Goal: Information Seeking & Learning: Learn about a topic

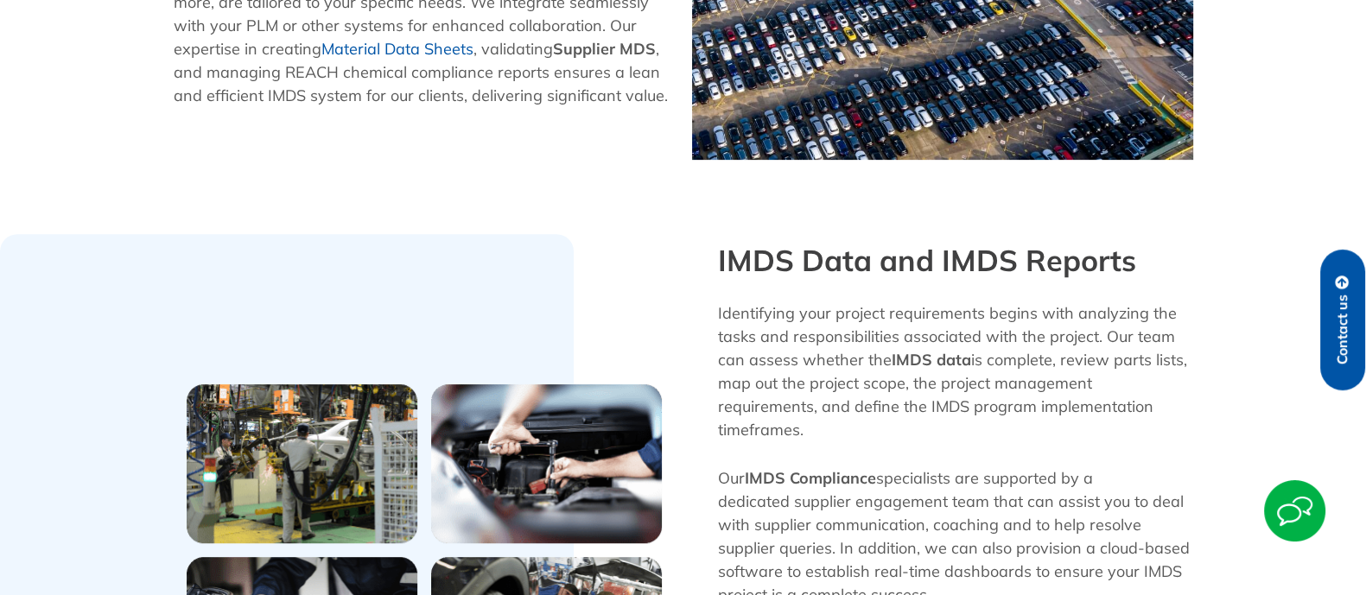
scroll to position [1032, 0]
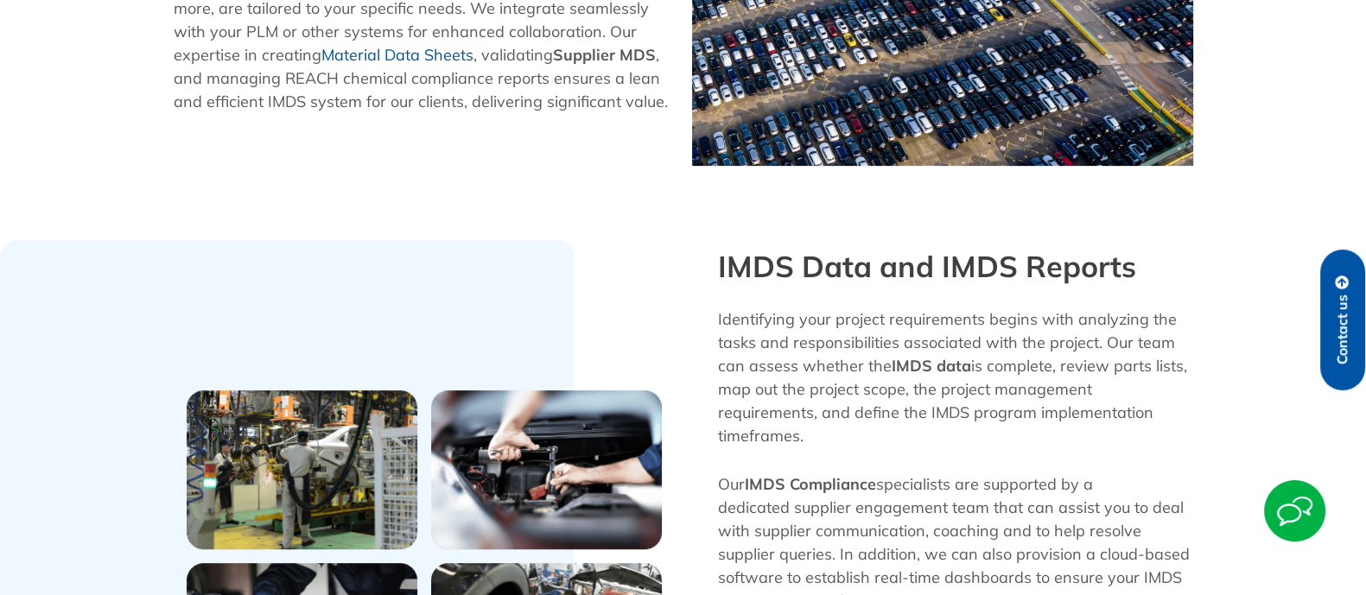
scroll to position [980, 0]
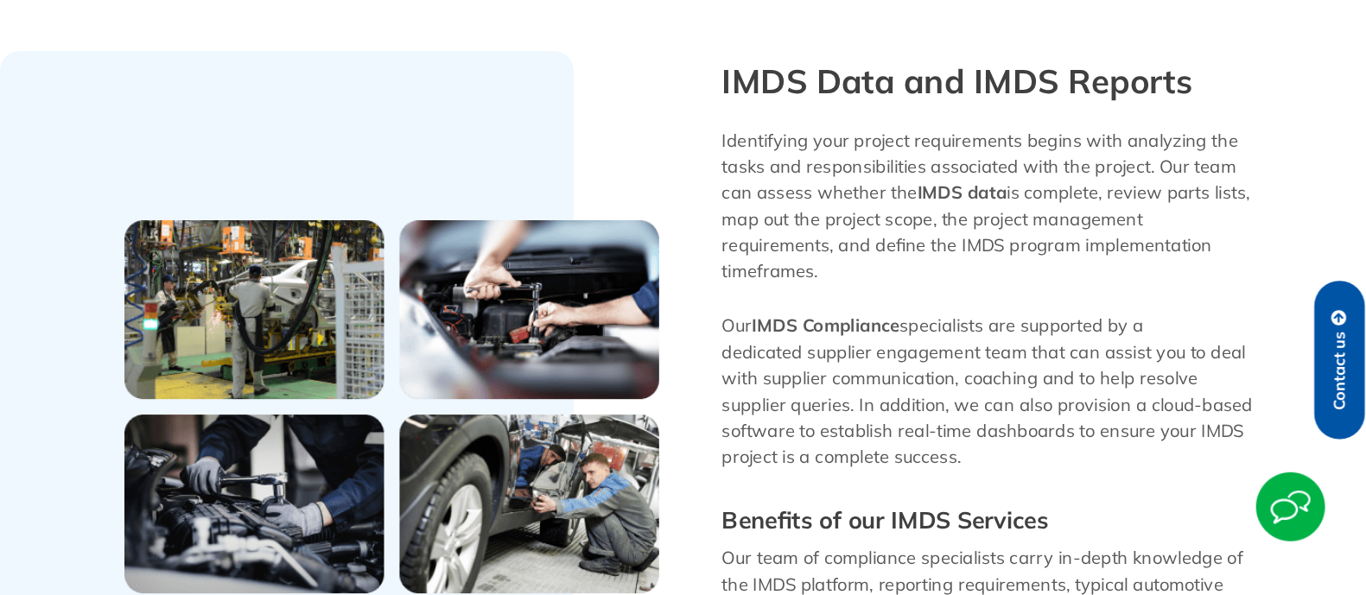
scroll to position [1651, 0]
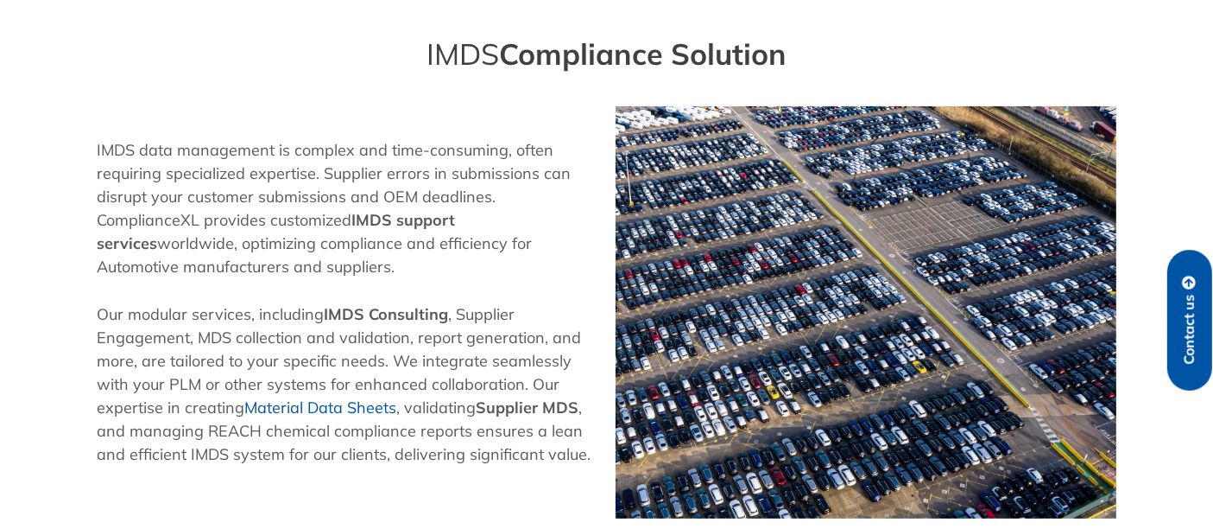
scroll to position [864, 0]
